Goal: Information Seeking & Learning: Check status

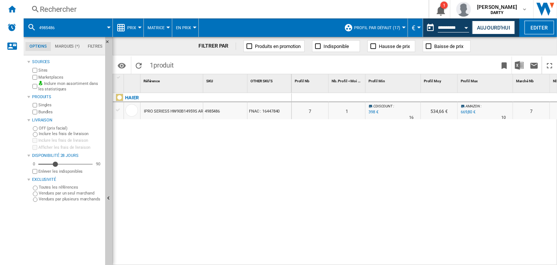
scroll to position [0, 444]
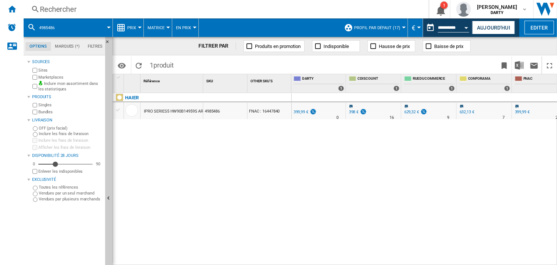
click at [64, 8] on div "Rechercher" at bounding box center [225, 9] width 370 height 10
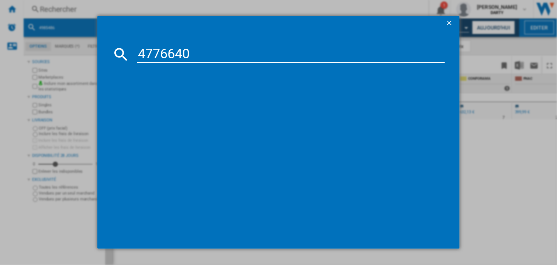
type input "4776640"
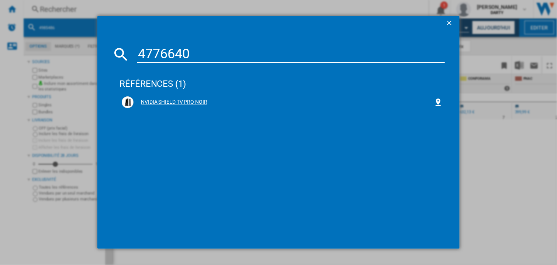
click at [151, 102] on div "NVIDIA SHIELD TV PRO NOIR" at bounding box center [284, 102] width 300 height 7
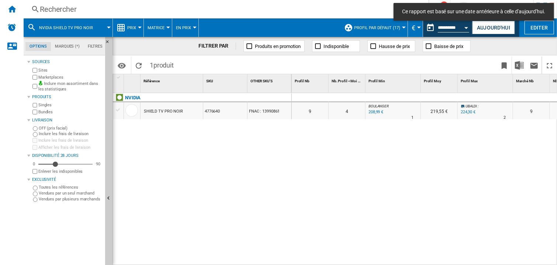
click at [399, 96] on div at bounding box center [393, 97] width 55 height 9
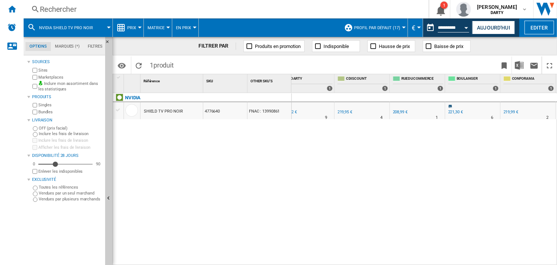
scroll to position [0, 511]
click at [382, 162] on div "0 0 0 0 9 4 BOULANGER : -5.0 % 208,99 € % N/A 1 BOULANGER : 219,55 € UBALDI : +…" at bounding box center [425, 179] width 266 height 173
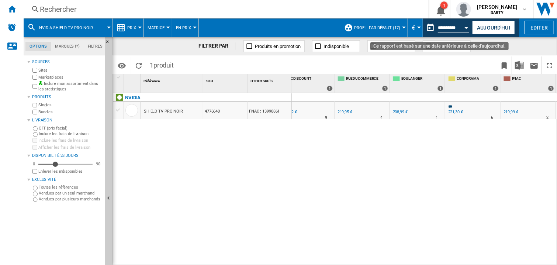
click at [460, 28] on button "Open calendar" at bounding box center [466, 26] width 13 height 13
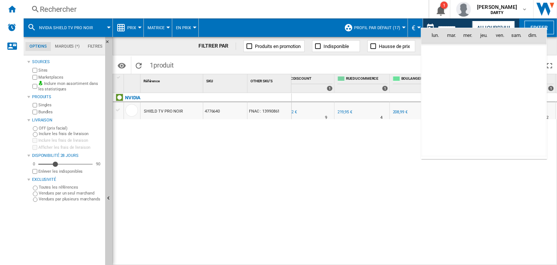
scroll to position [3520, 0]
click at [435, 86] on span "8" at bounding box center [435, 84] width 15 height 15
type input "**********"
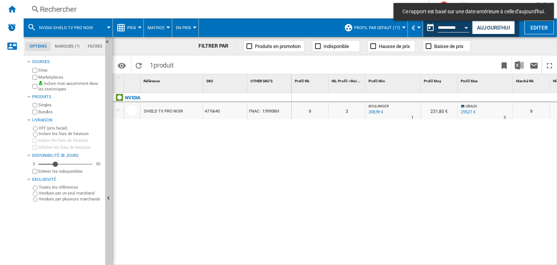
click at [63, 13] on div "Rechercher" at bounding box center [225, 9] width 370 height 10
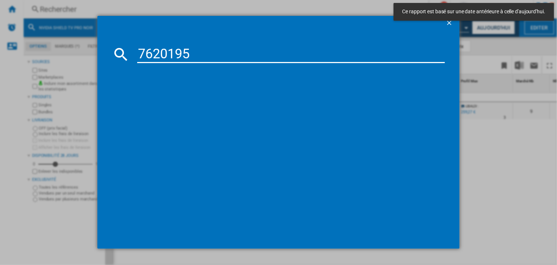
type input "7620195"
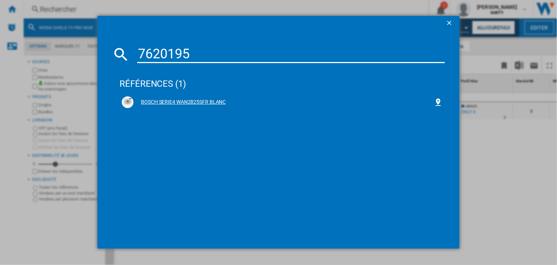
click at [220, 103] on div "BOSCH SERIE4 WAN2825SFR BLANC" at bounding box center [284, 102] width 300 height 7
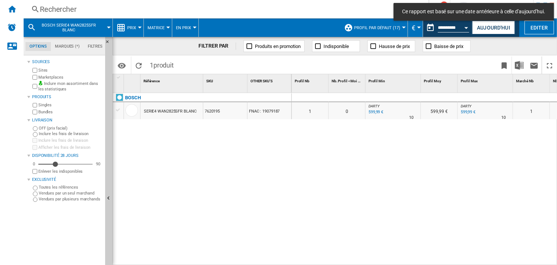
click at [448, 94] on div at bounding box center [439, 97] width 37 height 9
